Goal: Task Accomplishment & Management: Manage account settings

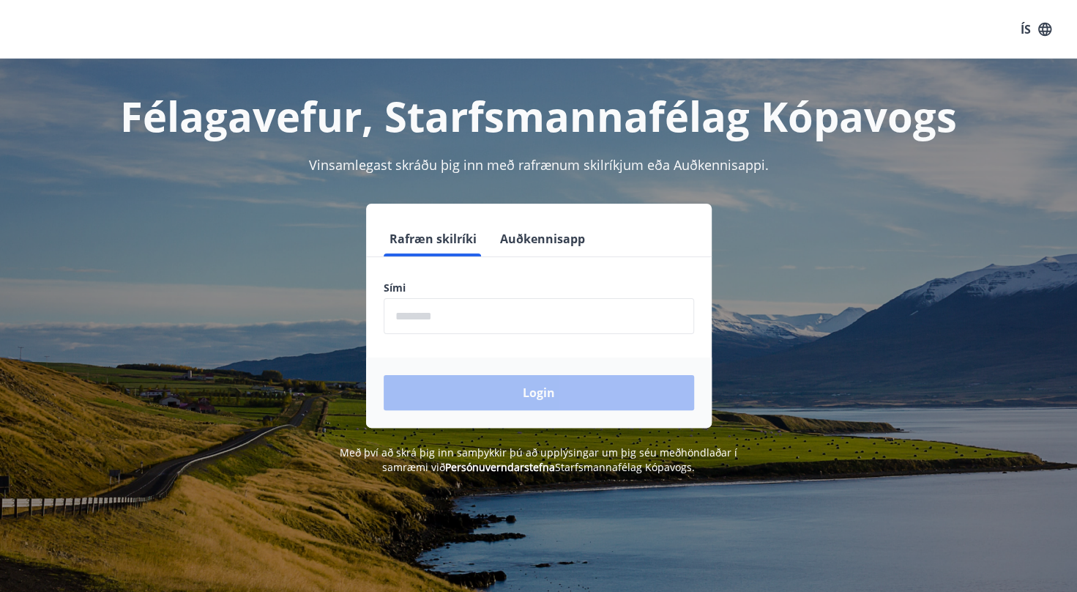
click at [463, 322] on input "phone" at bounding box center [539, 316] width 310 height 36
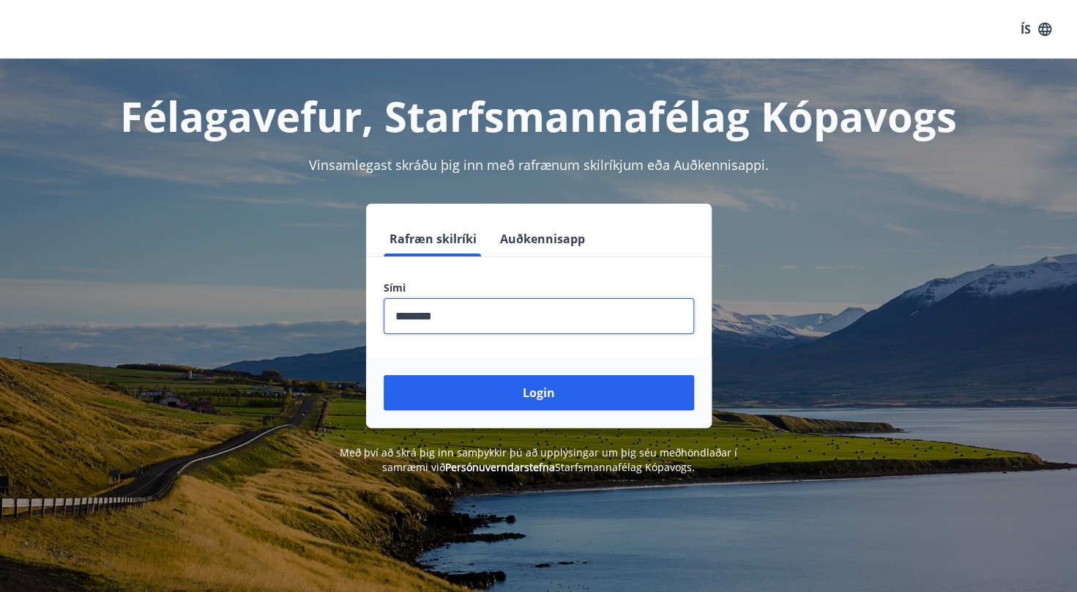
type input "********"
click at [384, 375] on button "Login" at bounding box center [539, 392] width 310 height 35
